Goal: Transaction & Acquisition: Purchase product/service

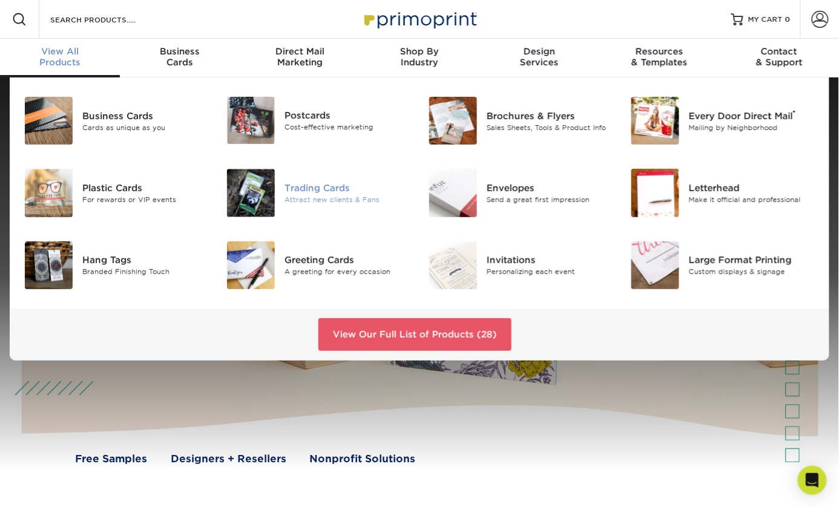
click at [353, 195] on div "Trading Cards" at bounding box center [348, 188] width 126 height 13
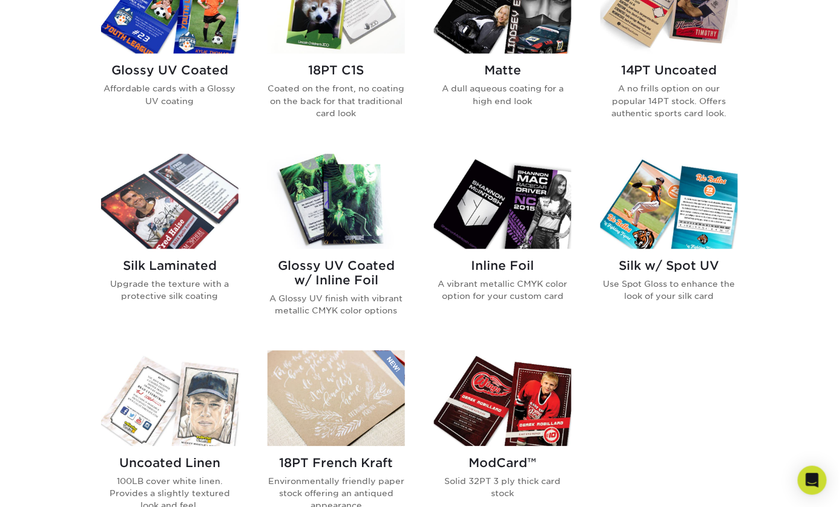
scroll to position [662, 0]
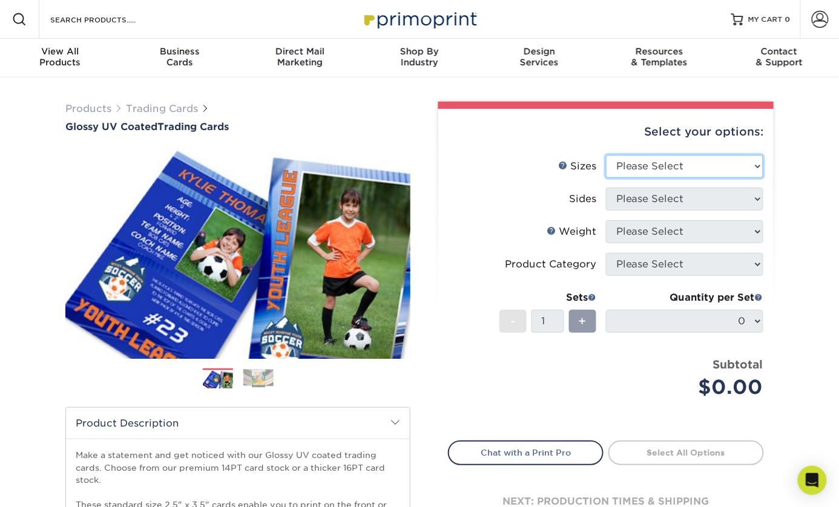
click at [735, 178] on select "Please Select 2.5" x 3.5"" at bounding box center [684, 166] width 157 height 23
select select "2.50x3.50"
click at [607, 178] on select "Please Select 2.5" x 3.5"" at bounding box center [684, 166] width 157 height 23
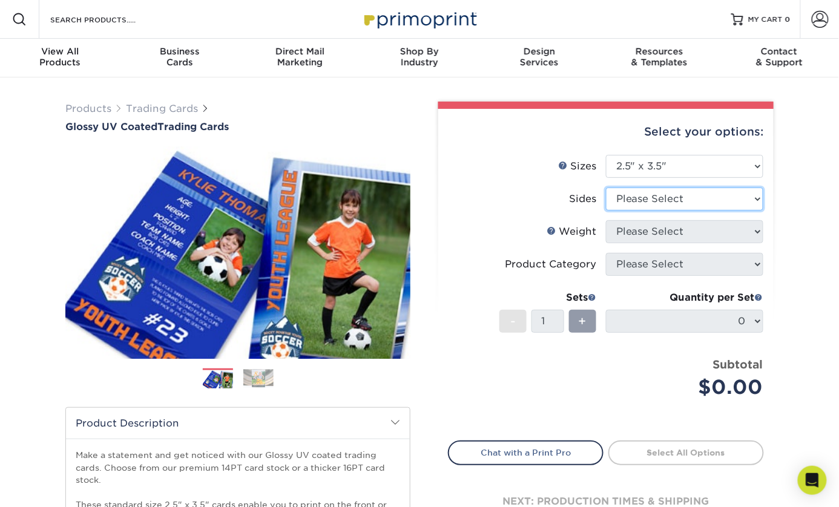
click at [731, 211] on select "Please Select Print Both Sides Print Front Only" at bounding box center [684, 199] width 157 height 23
select select "13abbda7-1d64-4f25-8bb2-c179b224825d"
click at [607, 211] on select "Please Select Print Both Sides Print Front Only" at bounding box center [684, 199] width 157 height 23
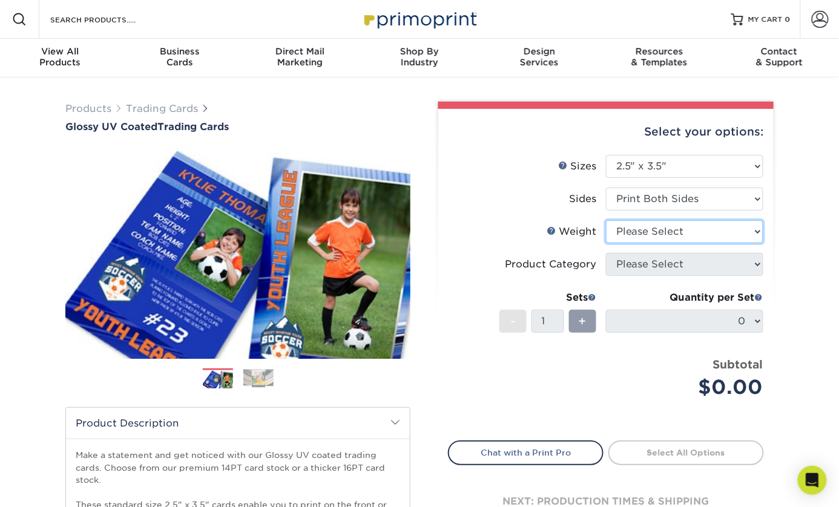
click at [736, 243] on select "Please Select 16PT 14PT 18PT C1S" at bounding box center [684, 231] width 157 height 23
select select "18PTC1S"
click at [607, 243] on select "Please Select 16PT 14PT 18PT C1S" at bounding box center [684, 231] width 157 height 23
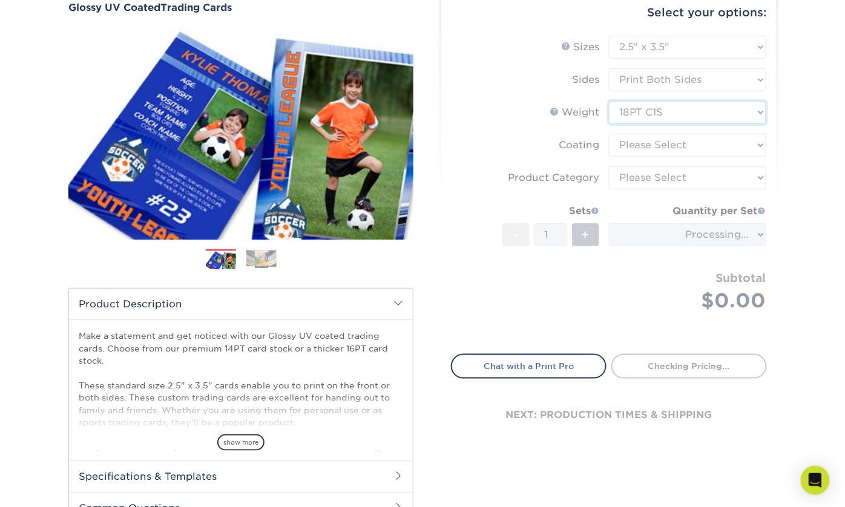
scroll to position [123, 0]
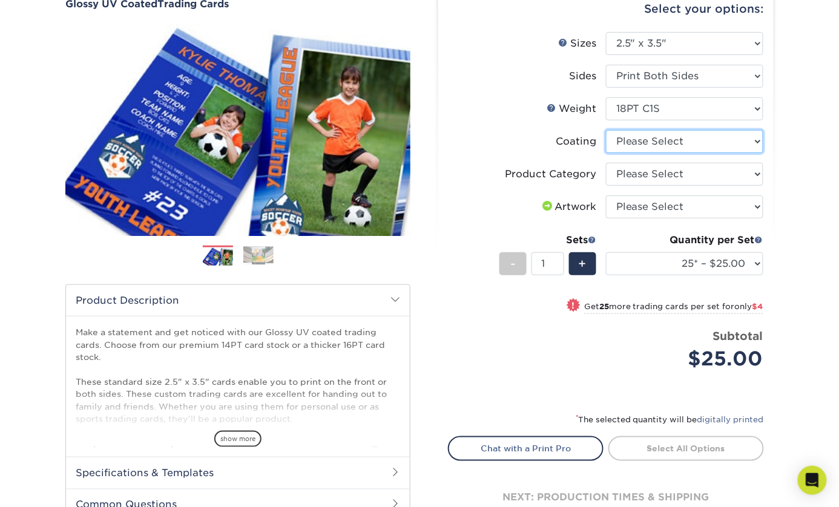
click at [727, 153] on select at bounding box center [684, 141] width 157 height 23
select select "1e8116af-acfc-44b1-83dc-8181aa338834"
click at [607, 153] on select at bounding box center [684, 141] width 157 height 23
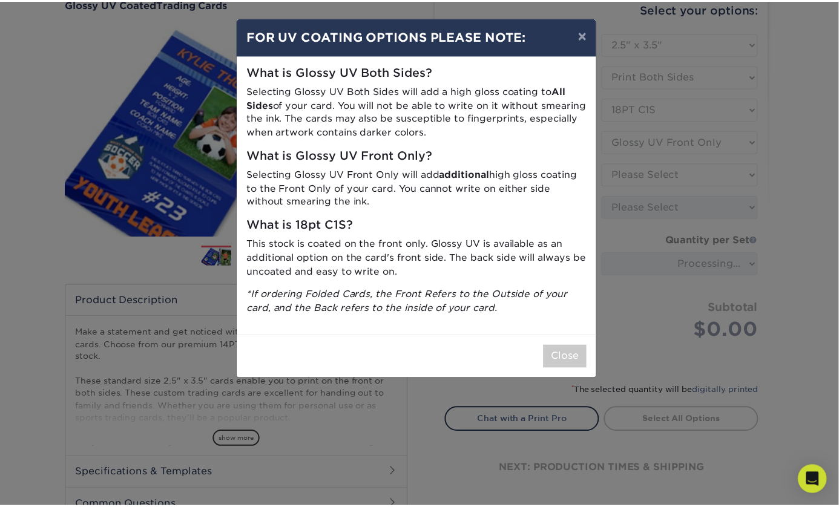
scroll to position [61, 0]
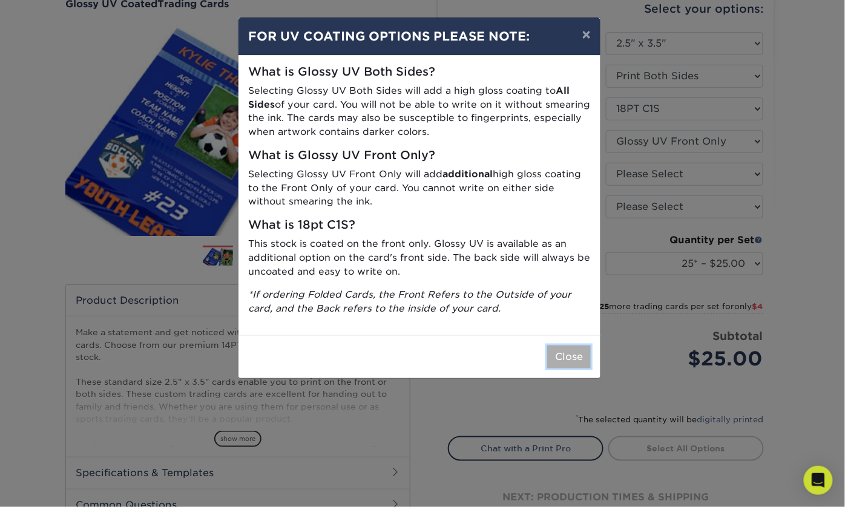
click at [558, 369] on button "Close" at bounding box center [569, 357] width 44 height 23
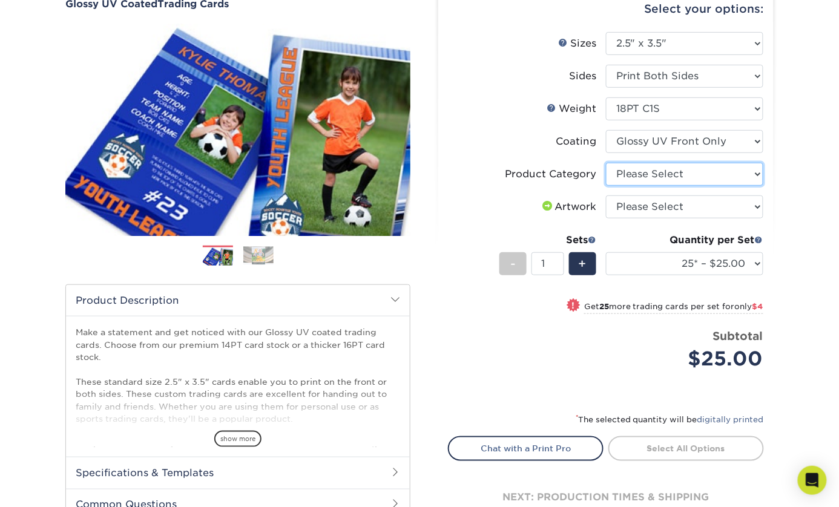
click at [718, 186] on select "Please Select Trading Cards" at bounding box center [684, 174] width 157 height 23
select select "c2f9bce9-36c2-409d-b101-c29d9d031e18"
click at [607, 186] on select "Please Select Trading Cards" at bounding box center [684, 174] width 157 height 23
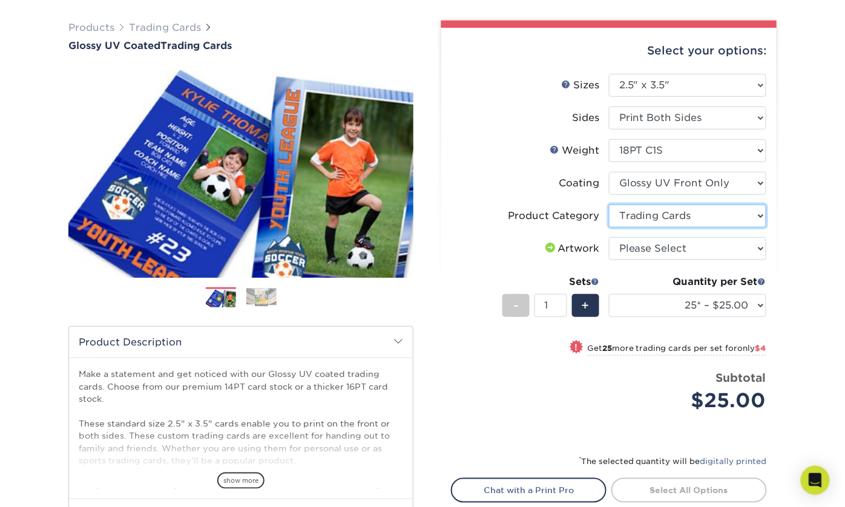
scroll to position [81, 0]
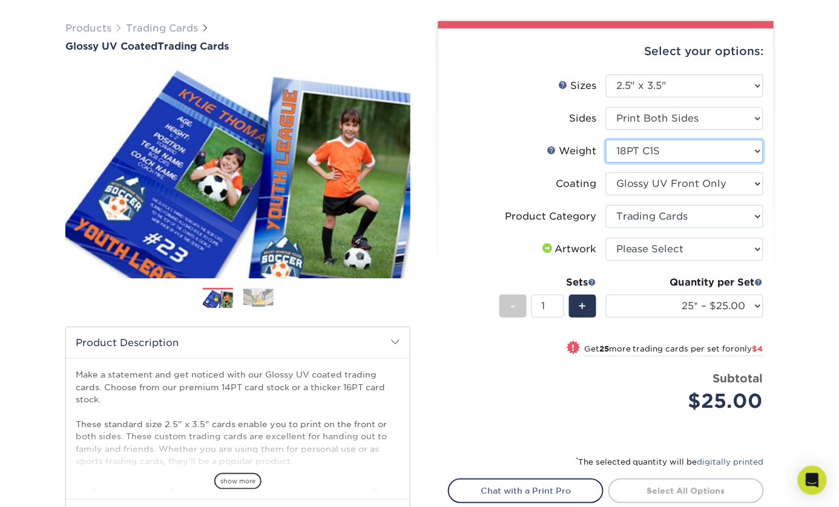
click at [692, 163] on select "Please Select 16PT 14PT 18PT C1S" at bounding box center [684, 151] width 157 height 23
select select "14PT"
click at [607, 163] on select "Please Select 16PT 14PT 18PT C1S" at bounding box center [684, 151] width 157 height 23
select select "-1"
select select
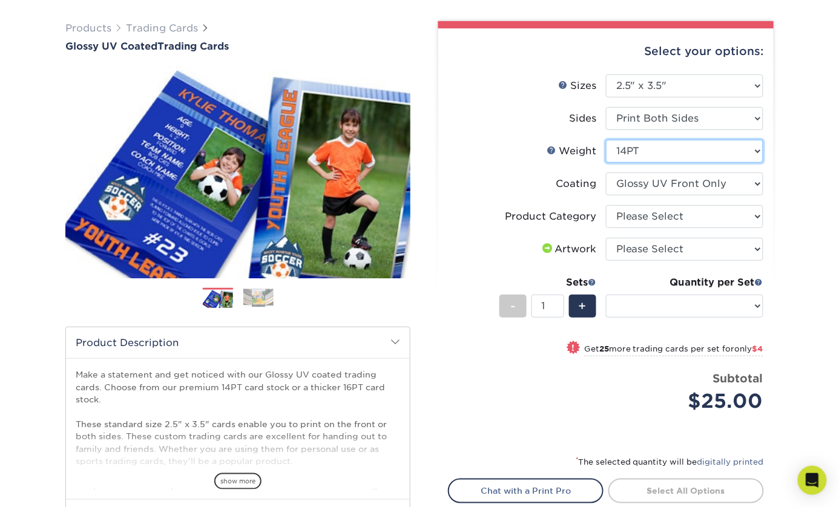
select select "-1"
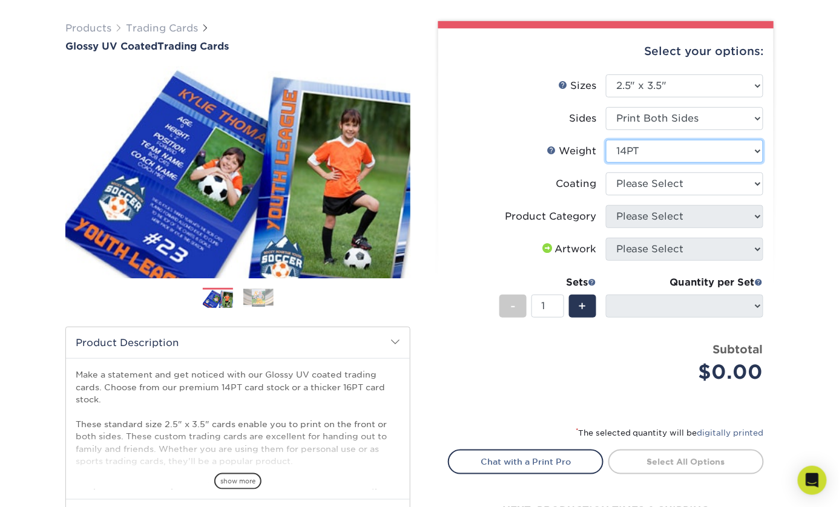
click at [707, 163] on select "Please Select 16PT 14PT 18PT C1S" at bounding box center [684, 151] width 157 height 23
select select "16PT"
click at [607, 163] on select "Please Select 16PT 14PT 18PT C1S" at bounding box center [684, 151] width 157 height 23
select select
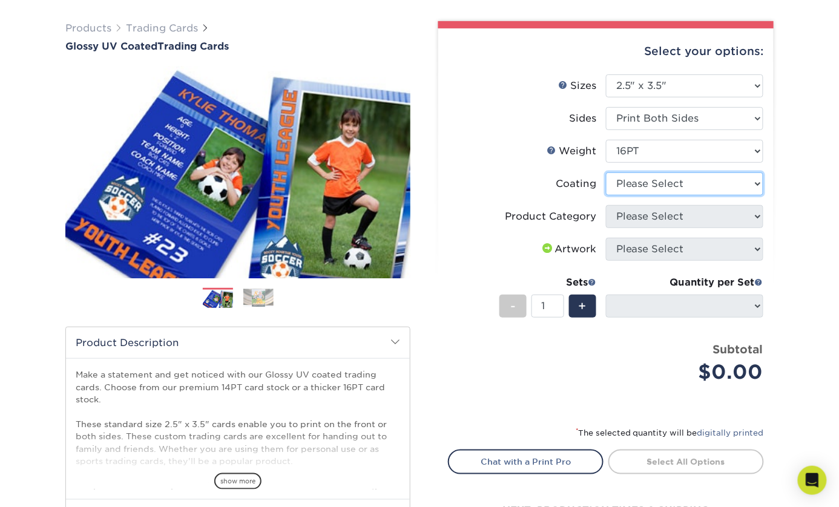
click at [748, 196] on select at bounding box center [684, 184] width 157 height 23
select select "1e8116af-acfc-44b1-83dc-8181aa338834"
click at [607, 196] on select at bounding box center [684, 184] width 157 height 23
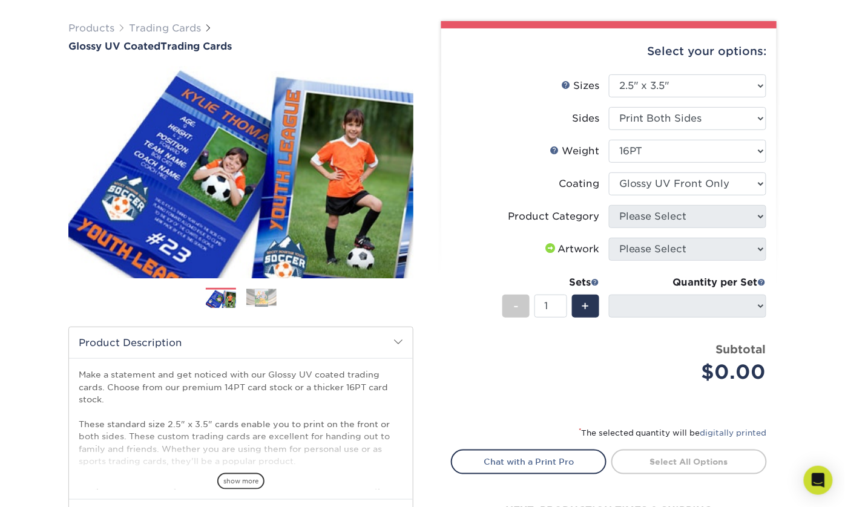
scroll to position [0, 0]
select select "-1"
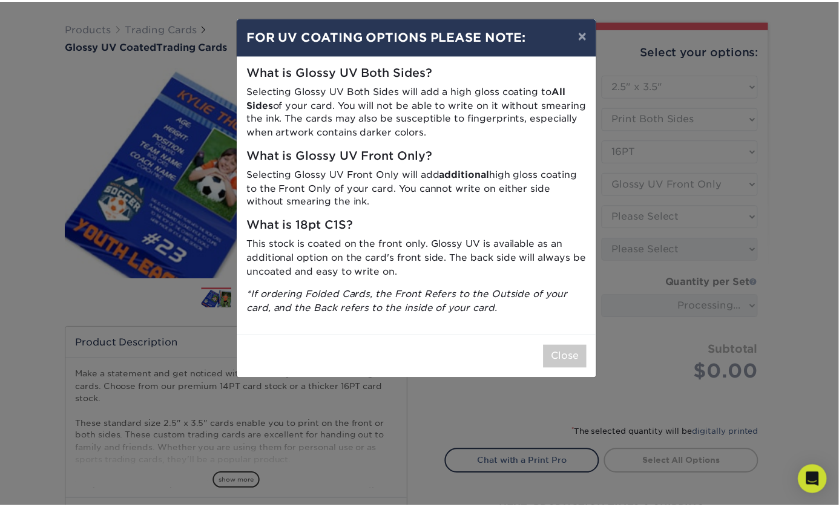
scroll to position [61, 0]
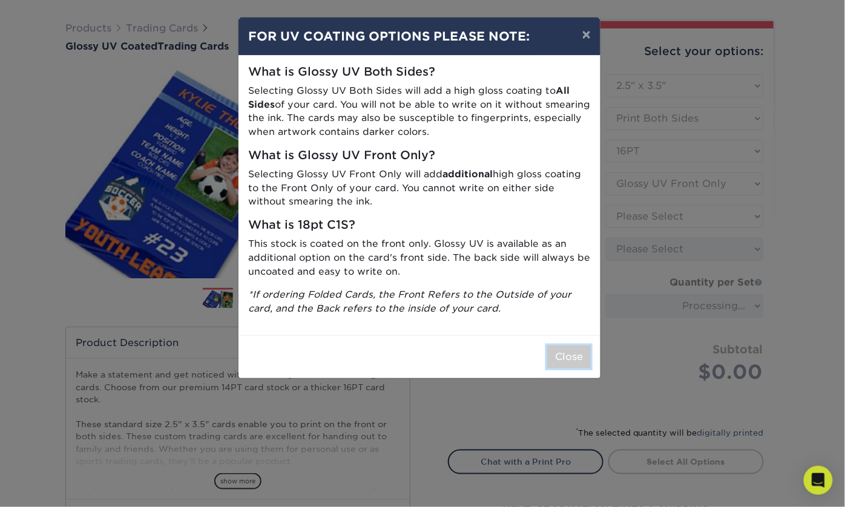
click at [555, 369] on button "Close" at bounding box center [569, 357] width 44 height 23
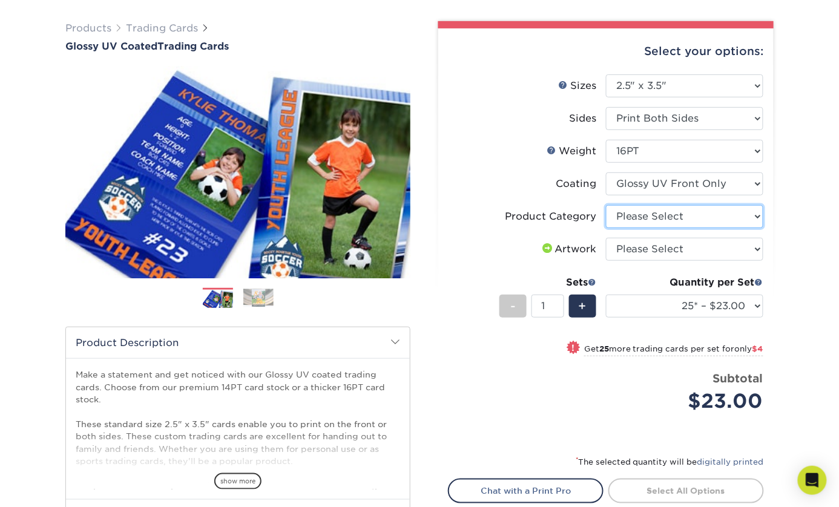
click at [736, 228] on select "Please Select Trading Cards" at bounding box center [684, 216] width 157 height 23
select select "c2f9bce9-36c2-409d-b101-c29d9d031e18"
click at [607, 228] on select "Please Select Trading Cards" at bounding box center [684, 216] width 157 height 23
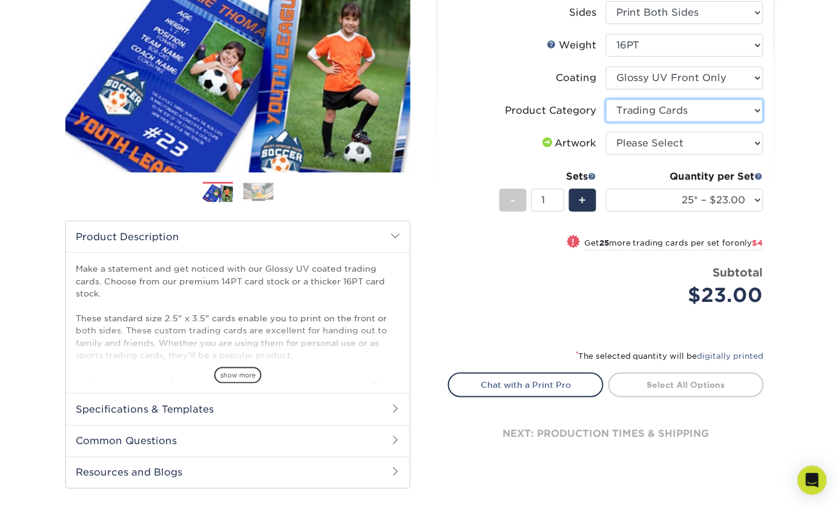
scroll to position [187, 0]
click at [228, 384] on span "show more" at bounding box center [237, 376] width 47 height 16
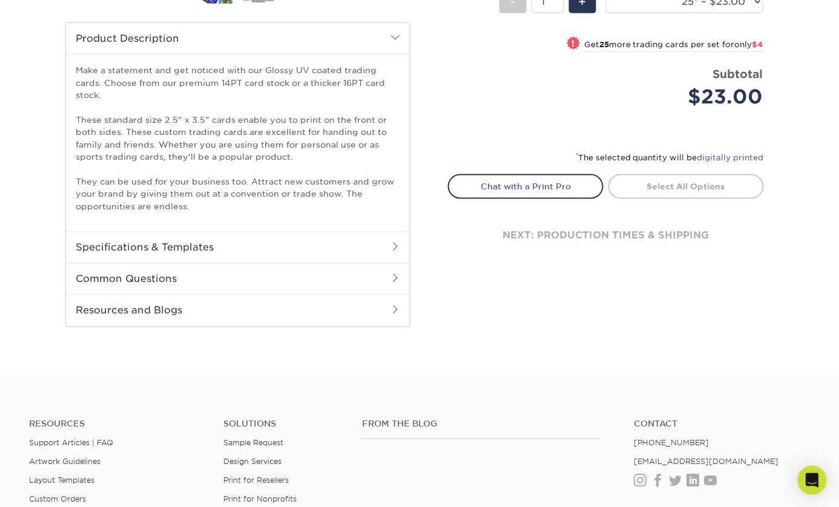
scroll to position [0, 0]
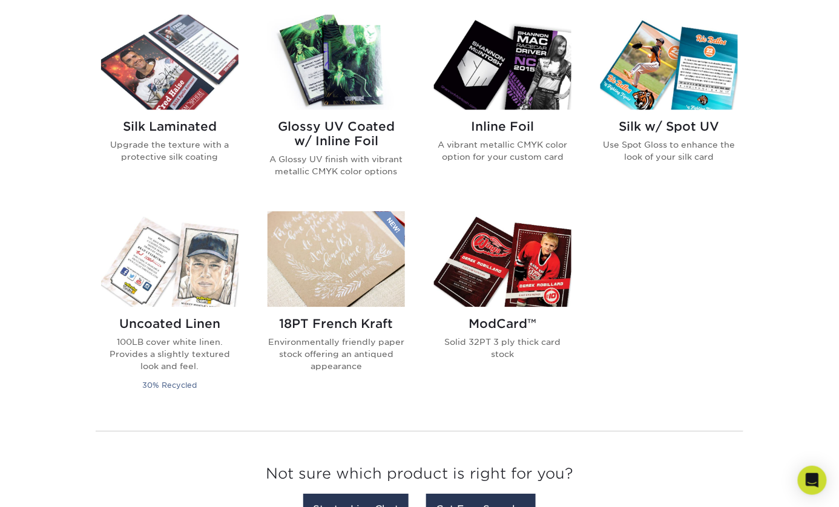
scroll to position [800, 0]
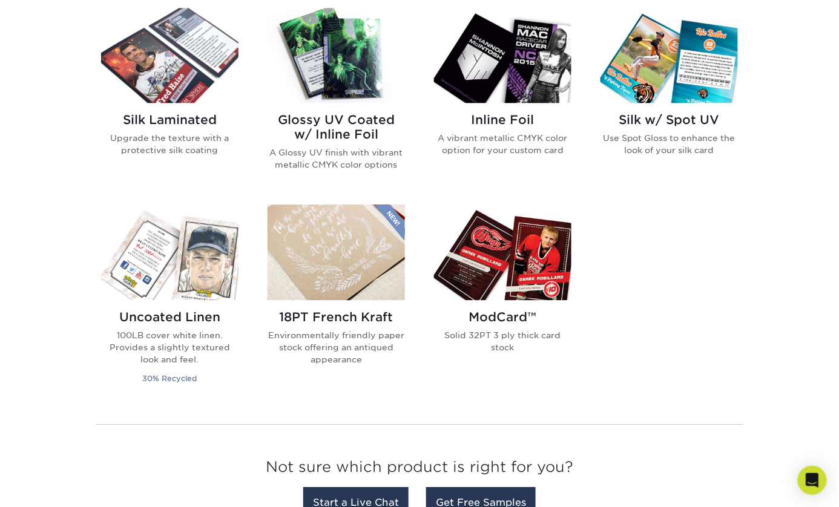
click at [344, 103] on img at bounding box center [336, 55] width 137 height 95
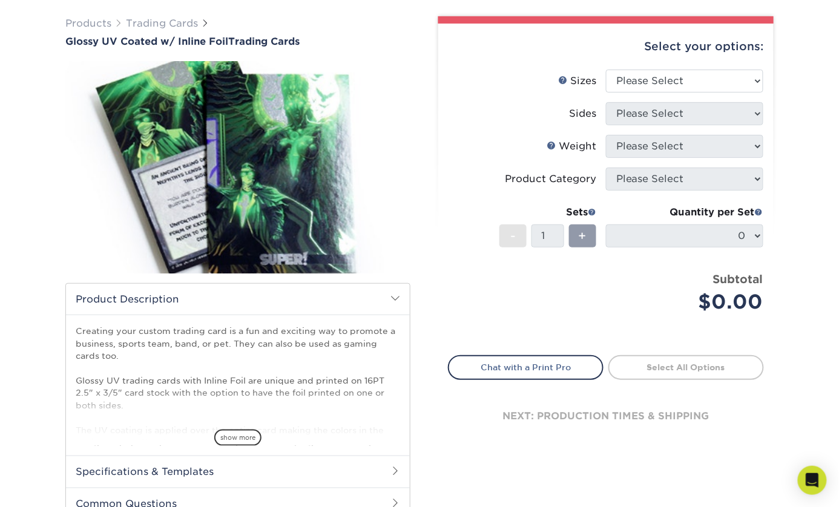
scroll to position [87, 0]
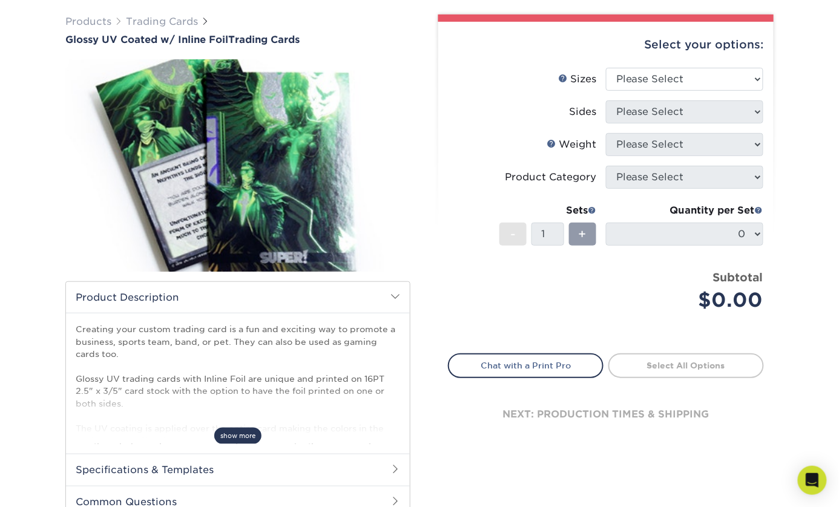
click at [251, 444] on span "show more" at bounding box center [237, 436] width 47 height 16
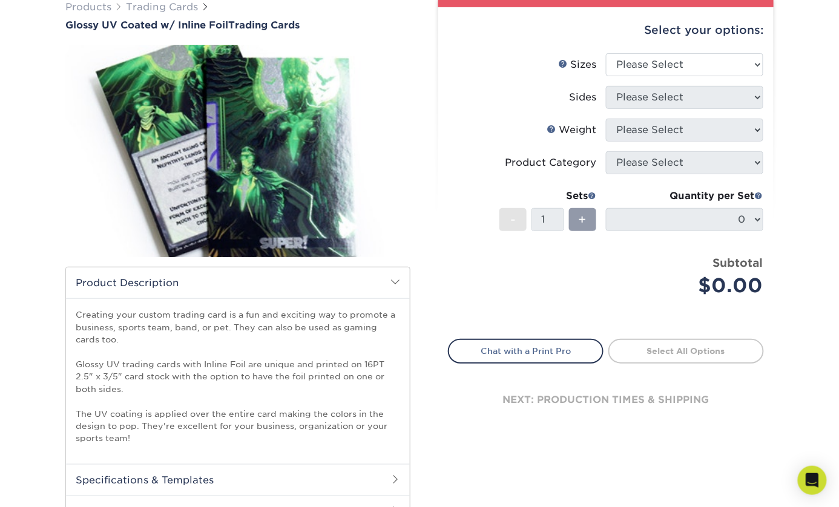
scroll to position [0, 0]
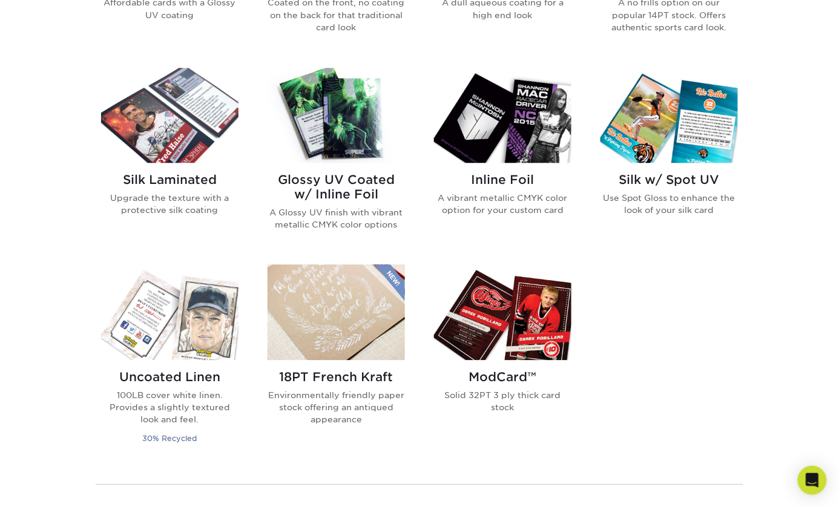
scroll to position [741, 0]
click at [713, 187] on h2 "Silk w/ Spot UV" at bounding box center [669, 179] width 137 height 15
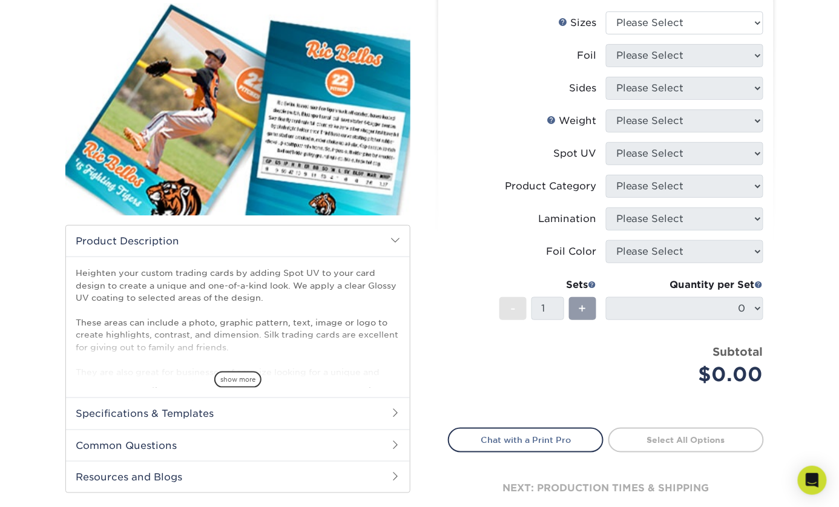
scroll to position [149, 0]
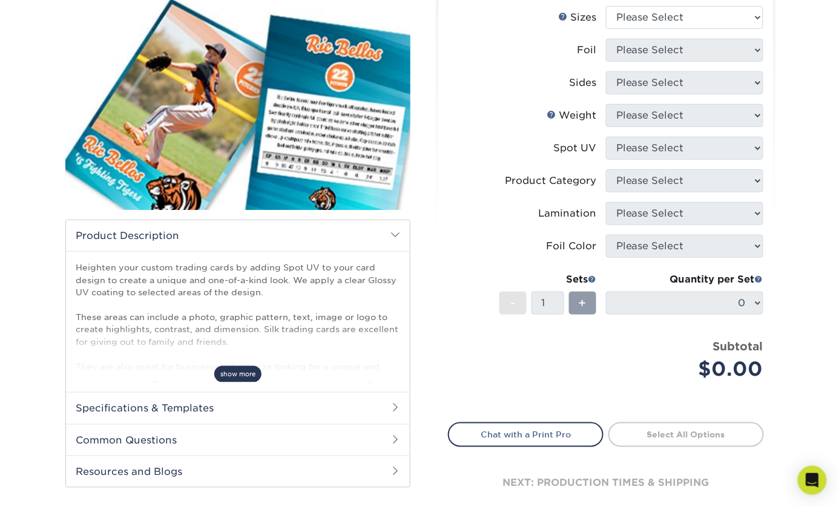
click at [239, 383] on span "show more" at bounding box center [237, 374] width 47 height 16
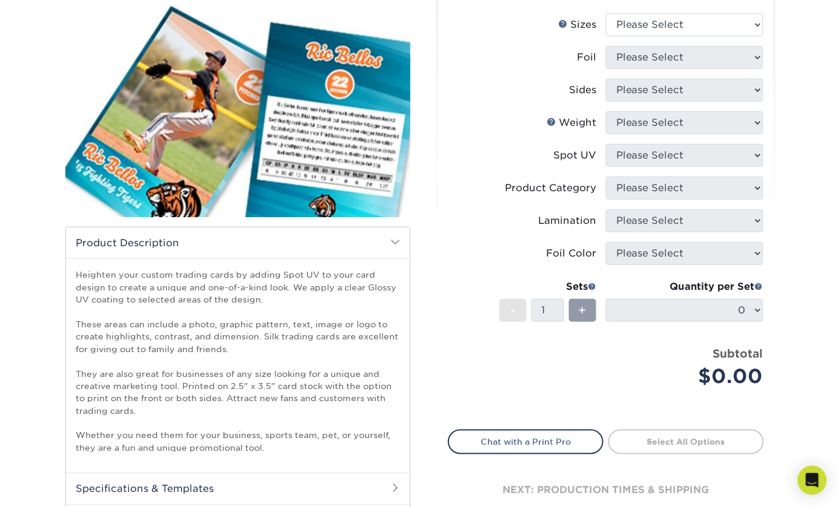
scroll to position [140, 0]
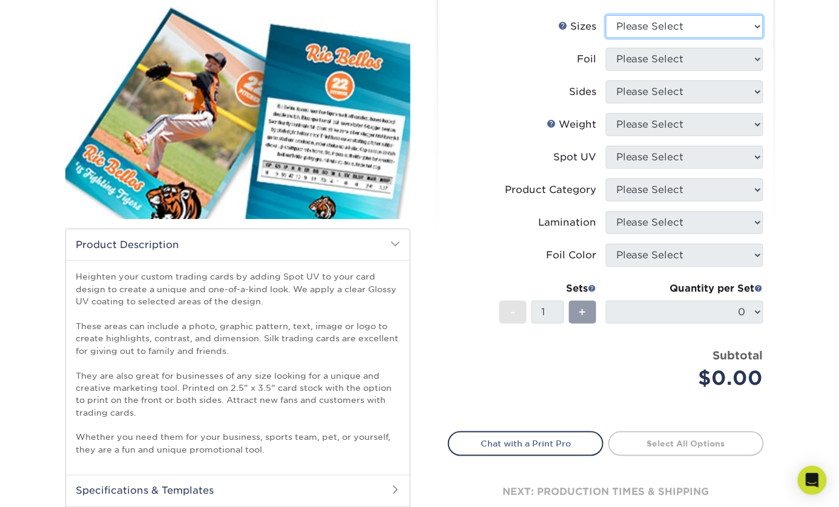
click at [730, 38] on select "Please Select 2.5" x 3.5"" at bounding box center [684, 26] width 157 height 23
select select "2.50x3.50"
click at [607, 38] on select "Please Select 2.5" x 3.5"" at bounding box center [684, 26] width 157 height 23
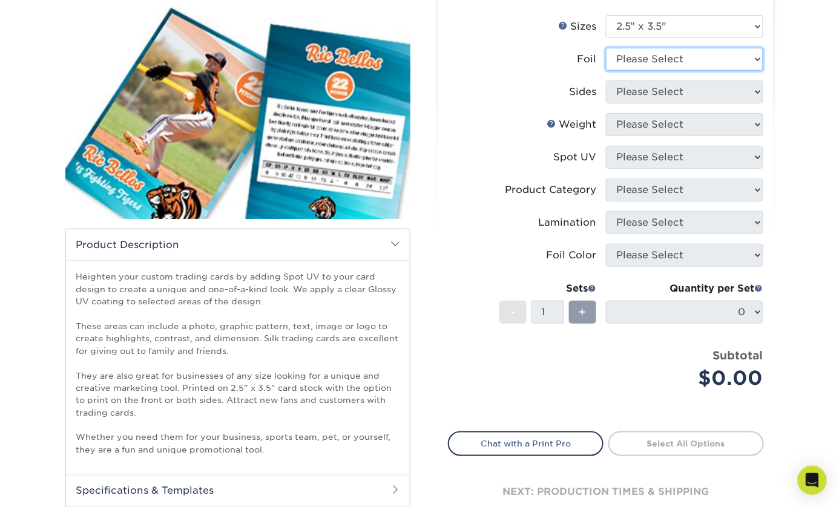
click at [720, 71] on select "Please Select No Yes" at bounding box center [684, 59] width 157 height 23
select select "0"
click at [607, 71] on select "Please Select No Yes" at bounding box center [684, 59] width 157 height 23
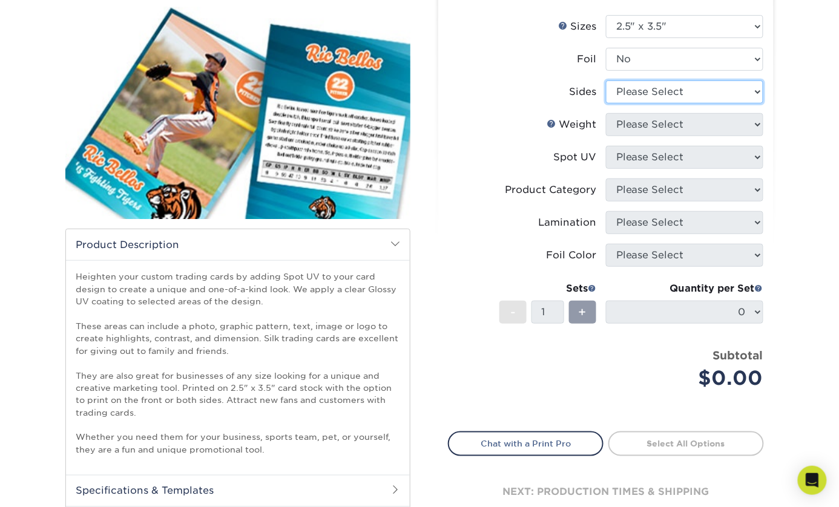
click at [706, 104] on select "Please Select Print Both Sides Print Front Only" at bounding box center [684, 92] width 157 height 23
select select "13abbda7-1d64-4f25-8bb2-c179b224825d"
click at [607, 104] on select "Please Select Print Both Sides Print Front Only" at bounding box center [684, 92] width 157 height 23
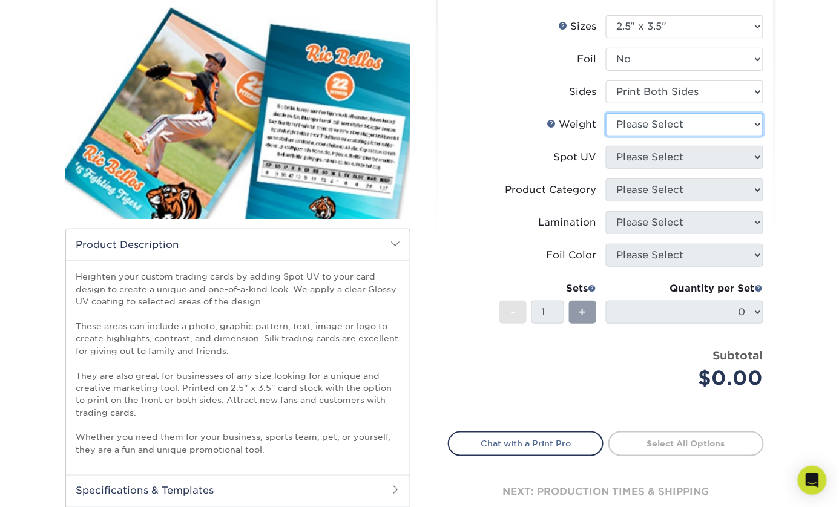
click at [695, 136] on select "Please Select 16PT" at bounding box center [684, 124] width 157 height 23
select select "16PT"
click at [607, 136] on select "Please Select 16PT" at bounding box center [684, 124] width 157 height 23
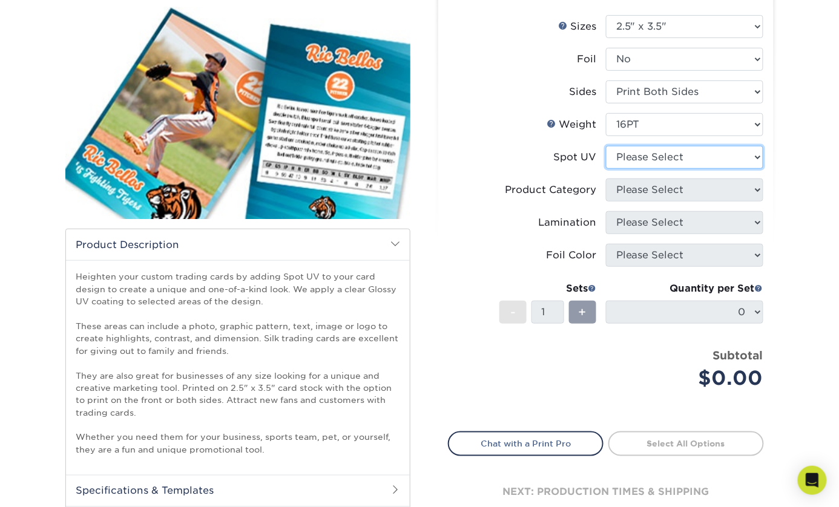
click at [693, 169] on select "Please Select Front and Back (Both Sides) Front Only Back Only" at bounding box center [684, 157] width 157 height 23
select select "1"
click at [607, 169] on select "Please Select Front and Back (Both Sides) Front Only Back Only" at bounding box center [684, 157] width 157 height 23
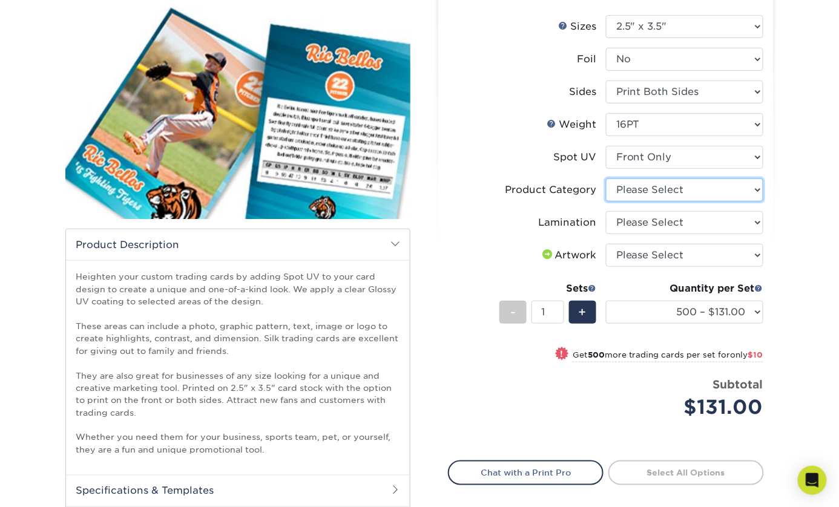
click at [705, 202] on select "Please Select Trading Cards" at bounding box center [684, 190] width 157 height 23
select select "c2f9bce9-36c2-409d-b101-c29d9d031e18"
click at [607, 202] on select "Please Select Trading Cards" at bounding box center [684, 190] width 157 height 23
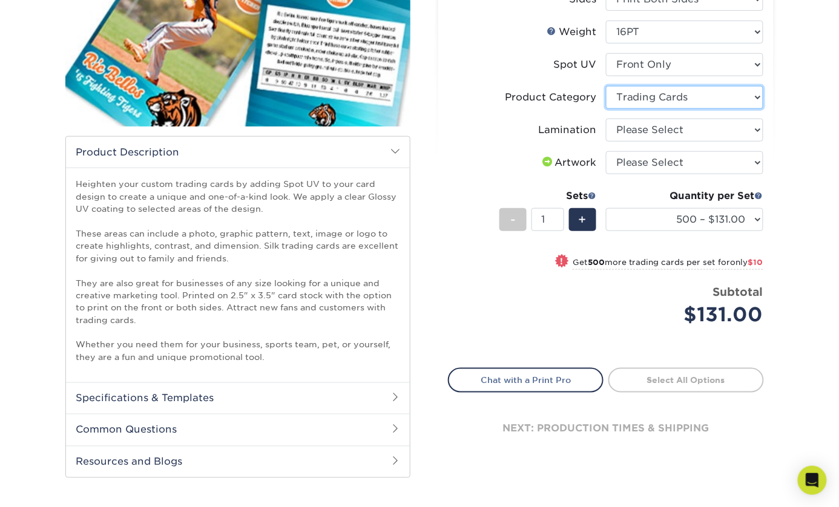
scroll to position [236, 0]
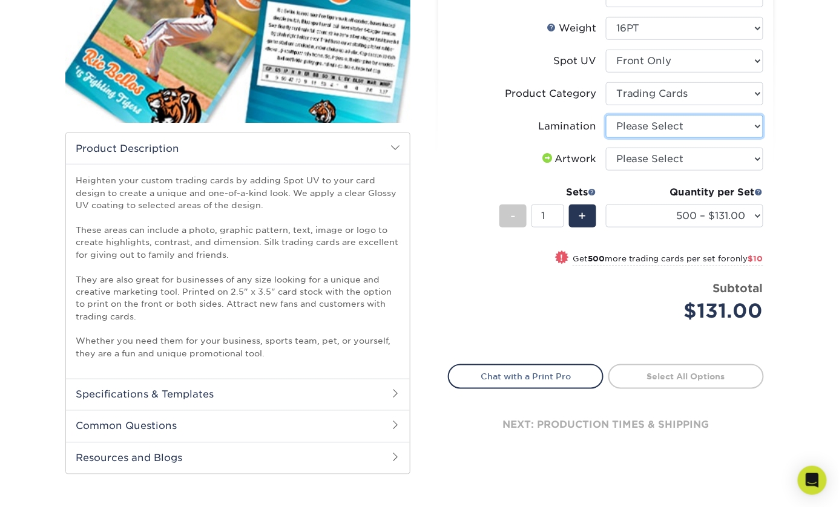
click at [727, 138] on select "Please Select Silk" at bounding box center [684, 126] width 157 height 23
select select "ccacb42f-45f7-42d3-bbd3-7c8421cf37f0"
click at [607, 138] on select "Please Select Silk" at bounding box center [684, 126] width 157 height 23
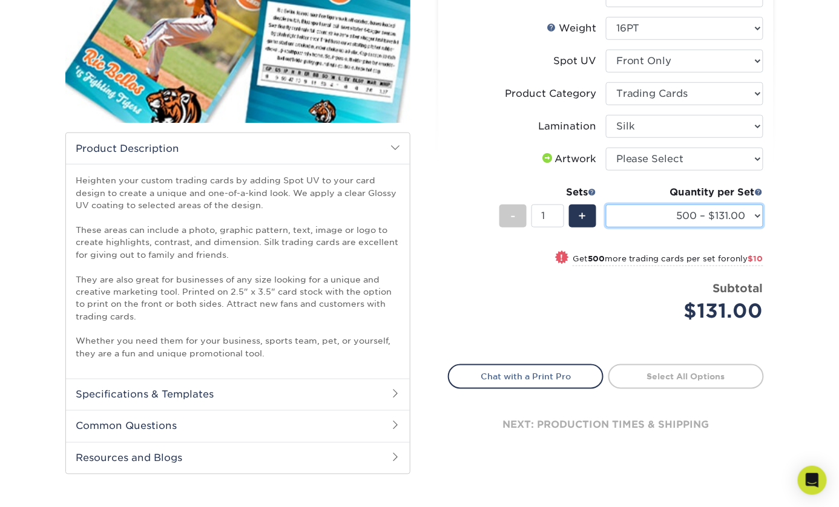
click at [742, 228] on select "500 – $131.00 1000 – $141.00 2500 – $339.00 5000 – $568.00 10000 – $1024.00" at bounding box center [684, 216] width 157 height 23
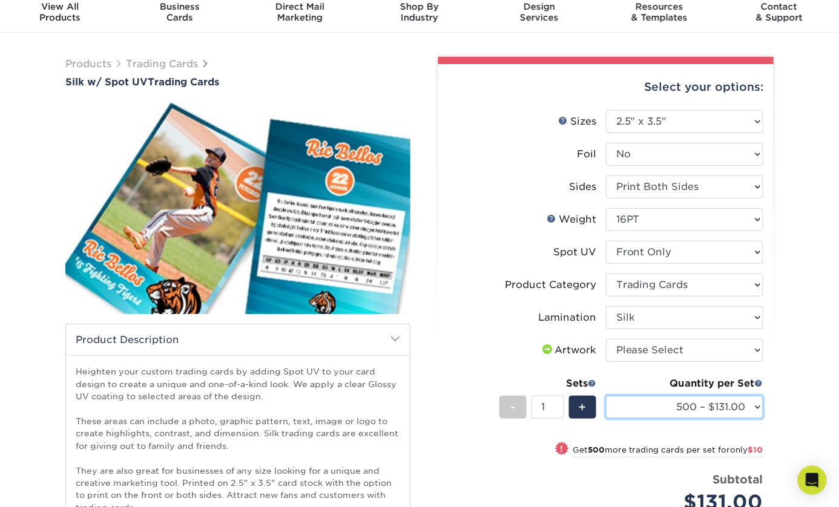
scroll to position [38, 0]
